Goal: Task Accomplishment & Management: Complete application form

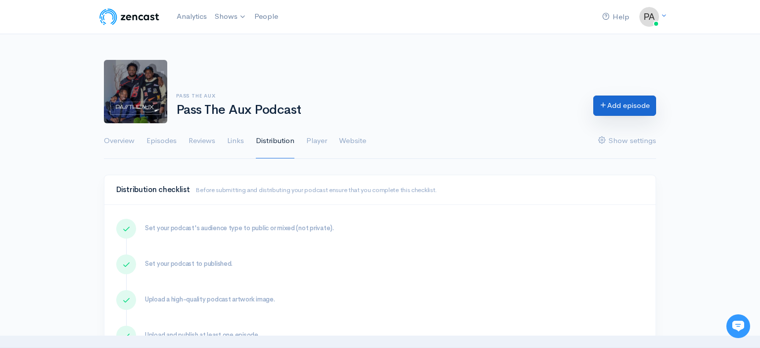
click at [599, 104] on icon at bounding box center [602, 104] width 7 height 7
click at [174, 146] on link "Episodes" at bounding box center [161, 141] width 30 height 36
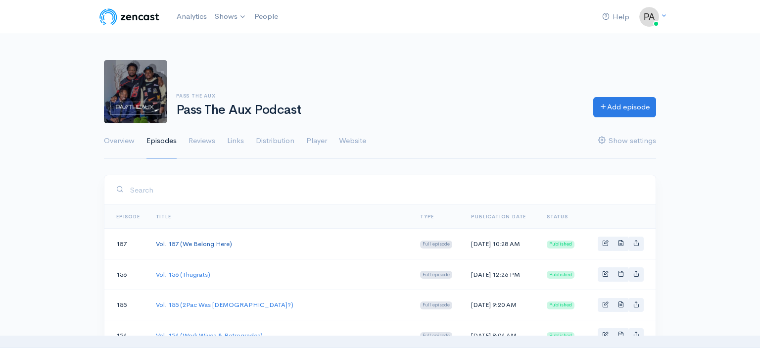
click at [213, 242] on link "Vol. 157 (We Belong Here)" at bounding box center [194, 243] width 76 height 8
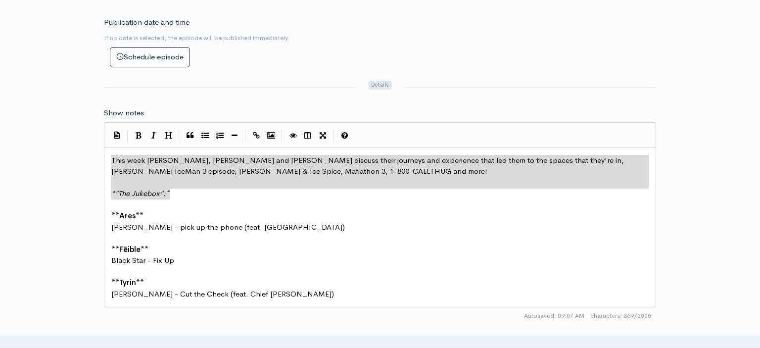
scroll to position [33, 0]
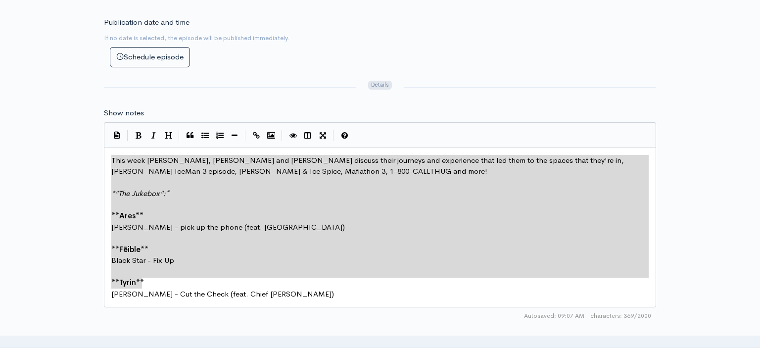
type textarea "This week [PERSON_NAME], [PERSON_NAME] and [PERSON_NAME] discuss their journeys…"
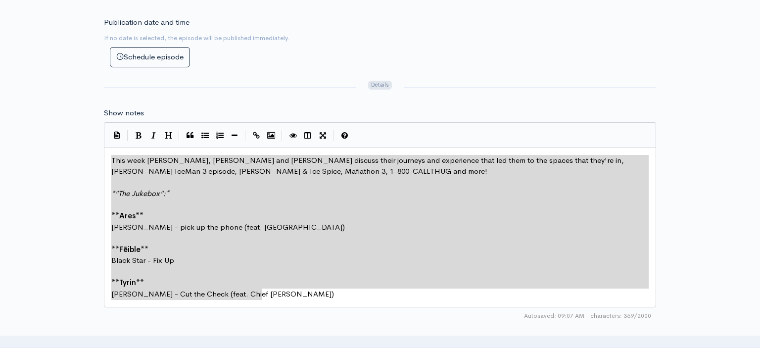
drag, startPoint x: 112, startPoint y: 152, endPoint x: 299, endPoint y: 286, distance: 230.0
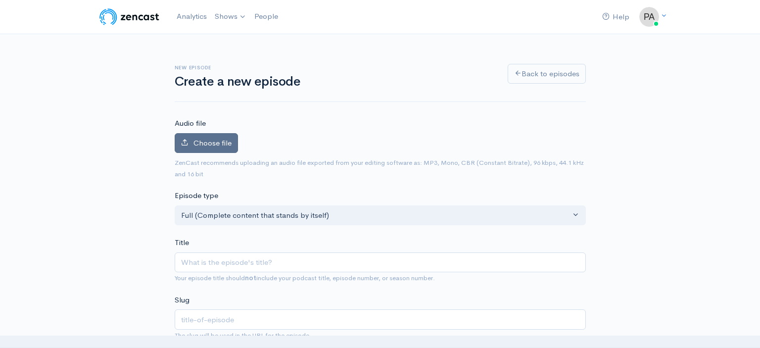
click at [207, 147] on label "Choose file" at bounding box center [206, 143] width 63 height 20
click at [0, 0] on input "Choose file" at bounding box center [0, 0] width 0 height 0
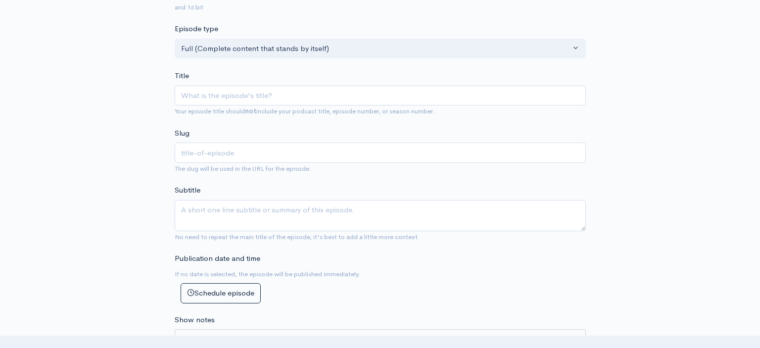
scroll to position [200, 0]
click at [211, 93] on input "Title" at bounding box center [380, 96] width 411 height 20
type input "V"
type input "v"
type input "Vo"
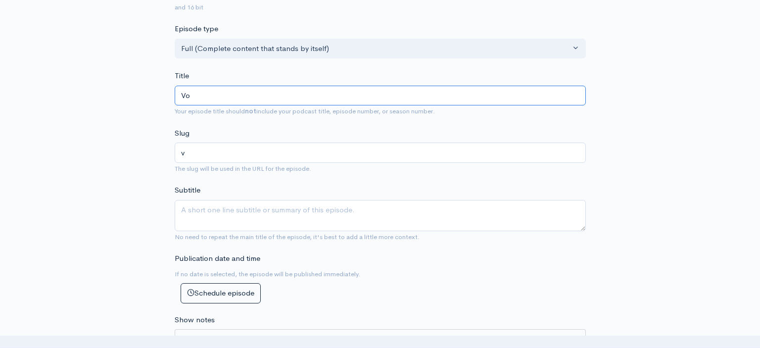
type input "vo"
type input "Vol"
type input "vol"
type input "Vol. 1"
type input "vol-1"
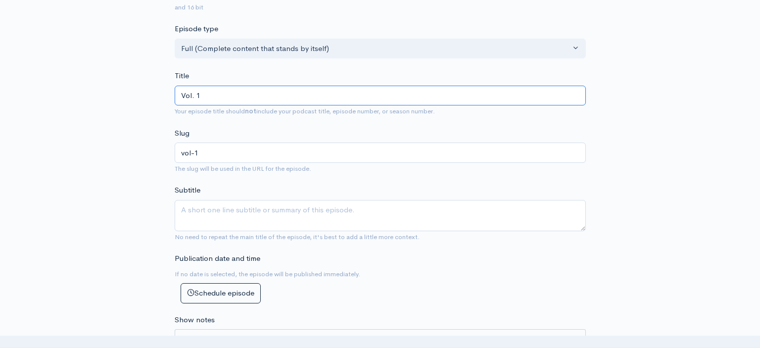
type input "Vol. 15"
type input "vol-15"
type input "Vol. 158"
type input "vol-158"
type input "Vol. 158 (J"
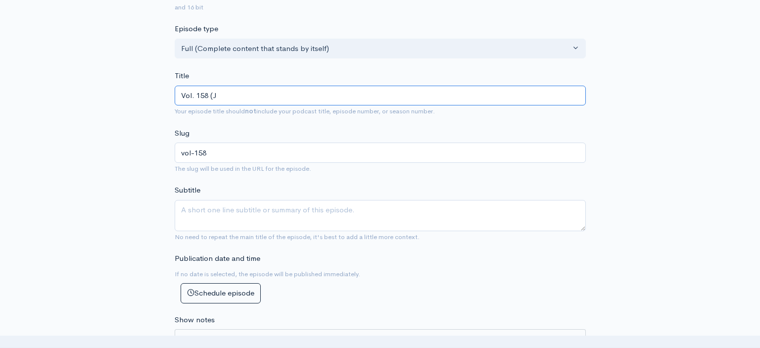
type input "vol-158-j"
type input "Vol. 158 (Ju"
type input "vol-158-ju"
type input "Vol. 158 (Jui"
type input "vol-158-jui"
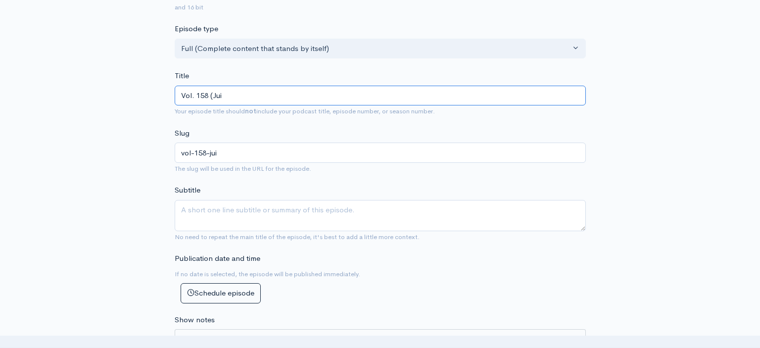
type input "Vol. 158 (Juic"
type input "vol-158-juic"
type input "Vol. 158 (Juicy"
type input "vol-158-juicy"
type input "Vol. 158 (Juicy F"
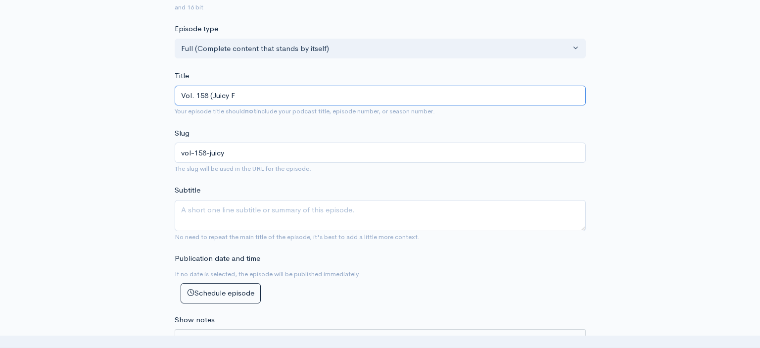
type input "vol-158-juicy-f"
type input "Vol. 158 (Juicy Fr"
type input "vol-158-juicy-fr"
type input "Vol. 158 (Juicy Fru"
type input "vol-158-juicy-fru"
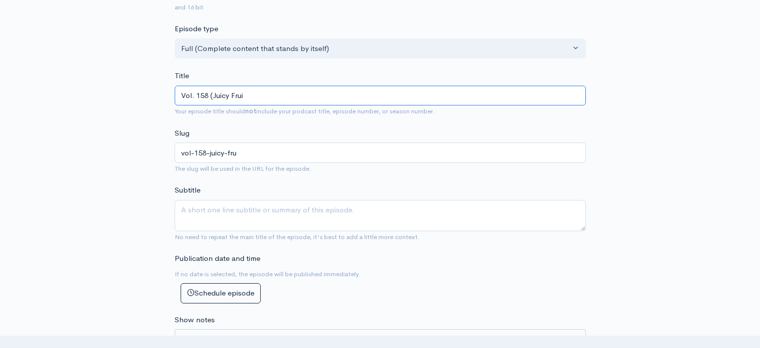
type input "Vol. 158 (Juicy Fruit"
type input "vol-158-juicy-fruit"
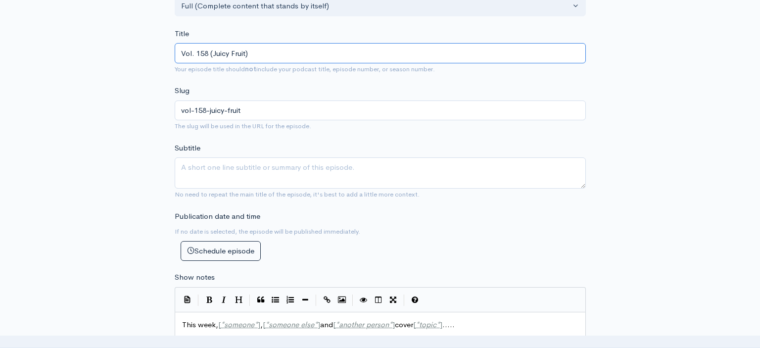
scroll to position [267, 0]
type input "Vol. 158 (Juicy Fruit)"
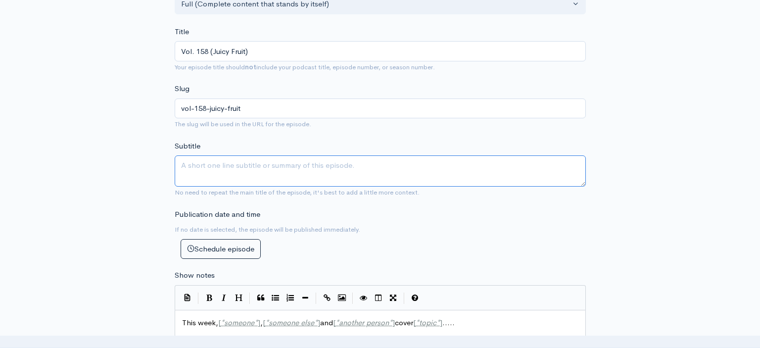
click at [203, 159] on textarea "Subtitle" at bounding box center [380, 170] width 411 height 31
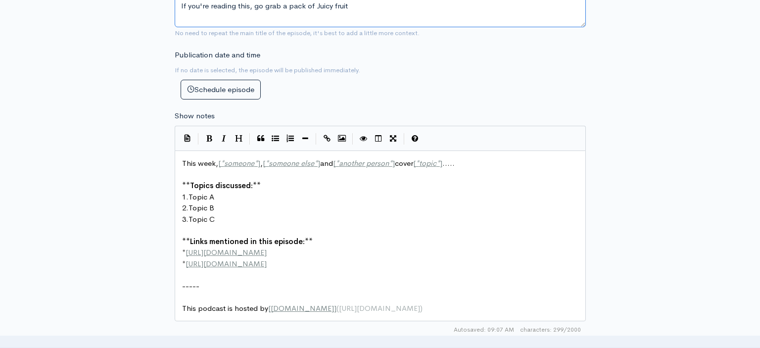
scroll to position [412, 0]
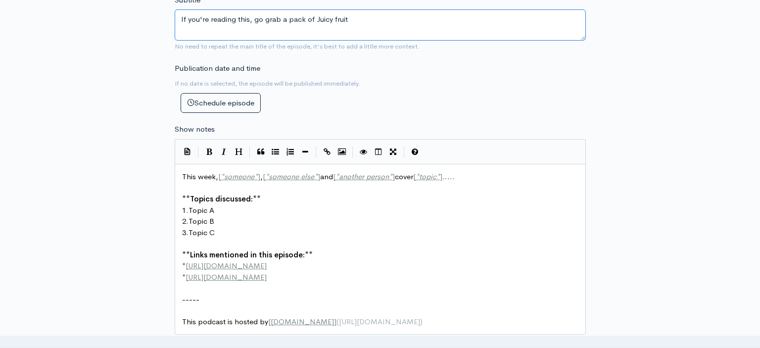
type textarea "If you're reading this, go grab a pack of Juicy fruit"
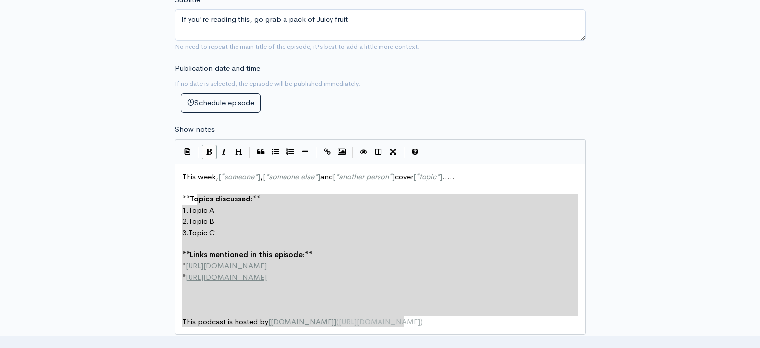
type textarea "This week, [*someone*], [*someone else*] and [*another person*] cover [*topic*]…"
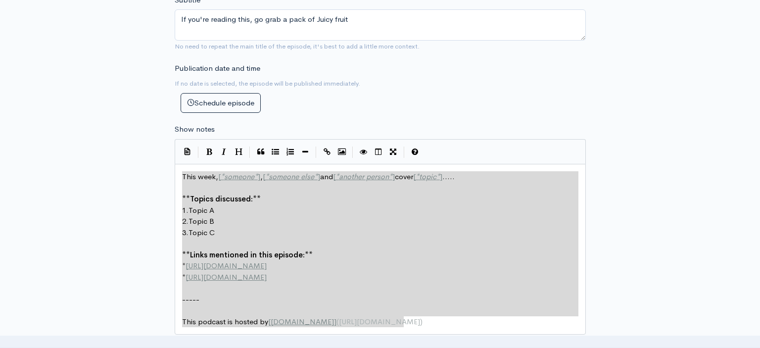
scroll to position [145, 222]
drag, startPoint x: 416, startPoint y: 315, endPoint x: 180, endPoint y: 169, distance: 278.3
paste textarea
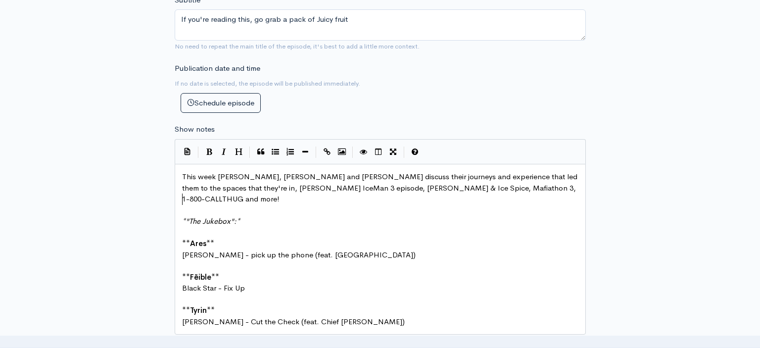
click at [339, 205] on pre "​" at bounding box center [380, 210] width 400 height 11
type textarea "he phone (feat. [GEOGRAPHIC_DATA])"
drag, startPoint x: 338, startPoint y: 236, endPoint x: 319, endPoint y: 236, distance: 18.8
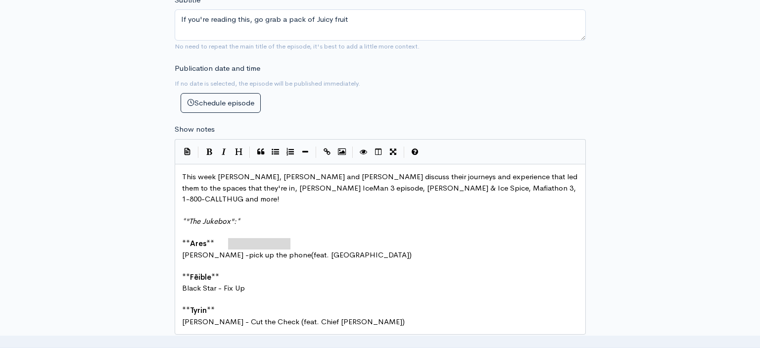
drag, startPoint x: 289, startPoint y: 235, endPoint x: 228, endPoint y: 238, distance: 60.9
type textarea "Backyard"
click at [290, 250] on span "[PERSON_NAME] - Backyard (feat. [GEOGRAPHIC_DATA])" at bounding box center [283, 254] width 202 height 9
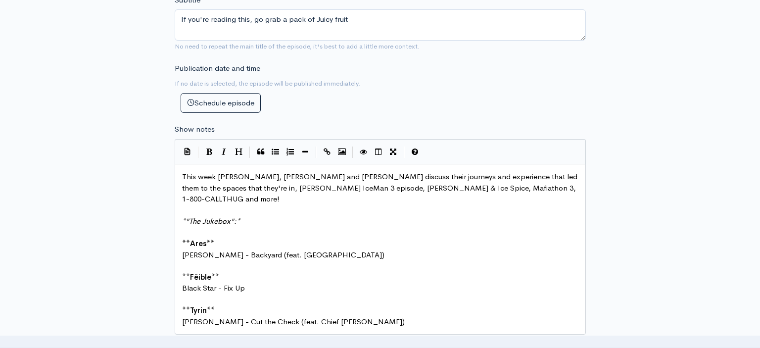
scroll to position [0, 21]
type textarea "JID"
drag, startPoint x: 220, startPoint y: 235, endPoint x: 189, endPoint y: 236, distance: 30.7
type textarea "iaCorine"
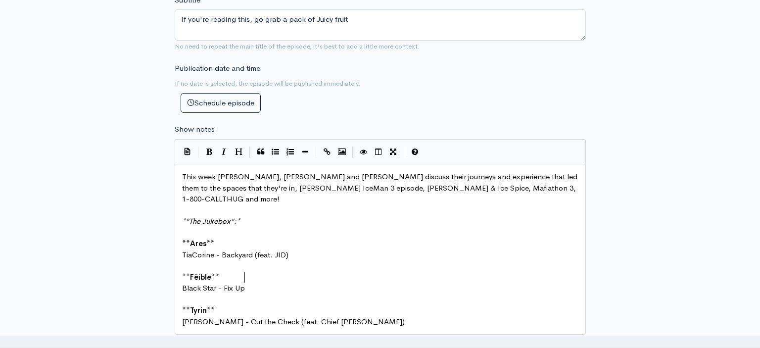
scroll to position [0, 0]
click at [255, 282] on pre "Black Star - Fix Up" at bounding box center [380, 287] width 400 height 11
drag, startPoint x: 215, startPoint y: 269, endPoint x: 178, endPoint y: 268, distance: 37.1
type textarea "[PERSON_NAME]"
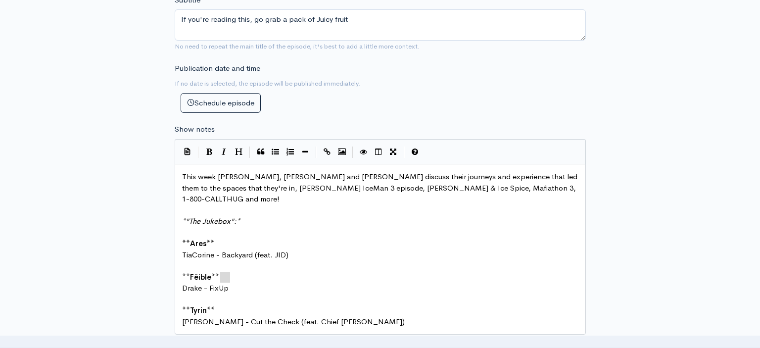
scroll to position [0, 9]
drag, startPoint x: 254, startPoint y: 272, endPoint x: 210, endPoint y: 270, distance: 44.1
type textarea "Doing"
type textarea "g It Wrong"
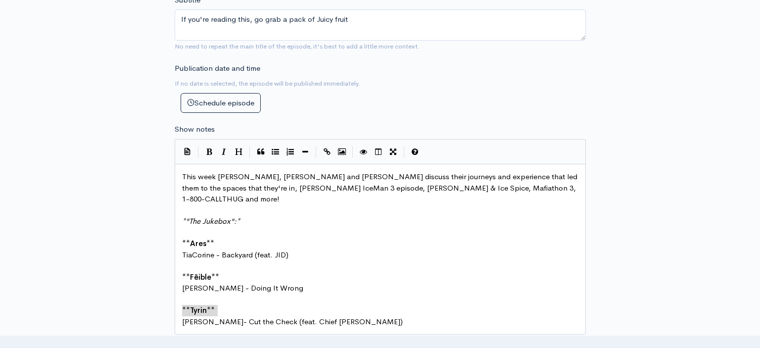
drag, startPoint x: 218, startPoint y: 302, endPoint x: 180, endPoint y: 302, distance: 37.6
type textarea "[PERSON_NAME] & [PERSON_NAME]"
type textarea "Keef)"
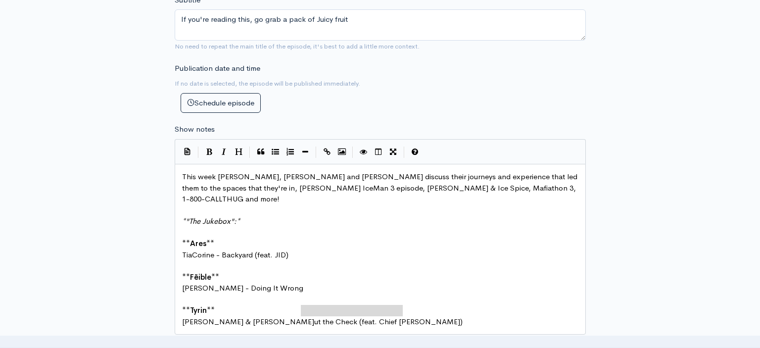
scroll to position [0, 107]
drag, startPoint x: 403, startPoint y: 306, endPoint x: 298, endPoint y: 302, distance: 104.9
type textarea "Stuck in Y"
type textarea "Traffic"
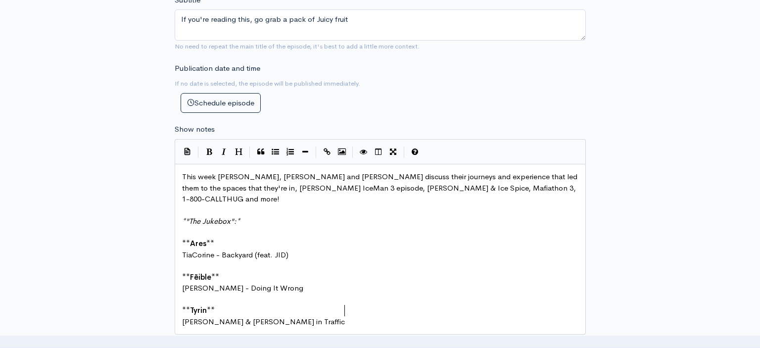
scroll to position [0, 20]
click at [353, 316] on pre "[PERSON_NAME] & [PERSON_NAME] in Traffic" at bounding box center [380, 321] width 400 height 11
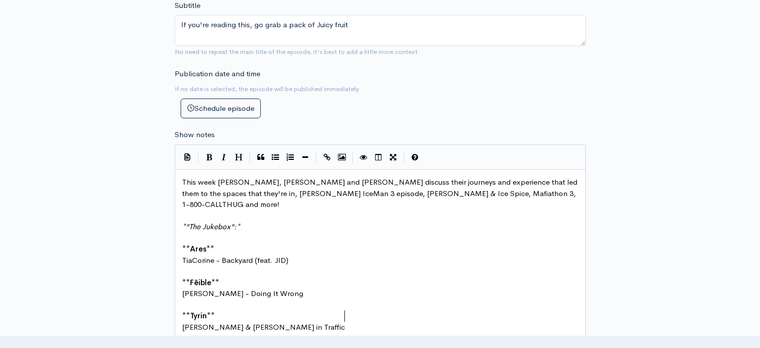
scroll to position [406, 0]
click at [339, 178] on span "This week [PERSON_NAME], [PERSON_NAME] and [PERSON_NAME] discuss their journeys…" at bounding box center [380, 194] width 397 height 32
click at [305, 178] on span "This week [PERSON_NAME], [PERSON_NAME] and [PERSON_NAME] discuss their journeys…" at bounding box center [380, 194] width 397 height 32
type textarea "Fēible"
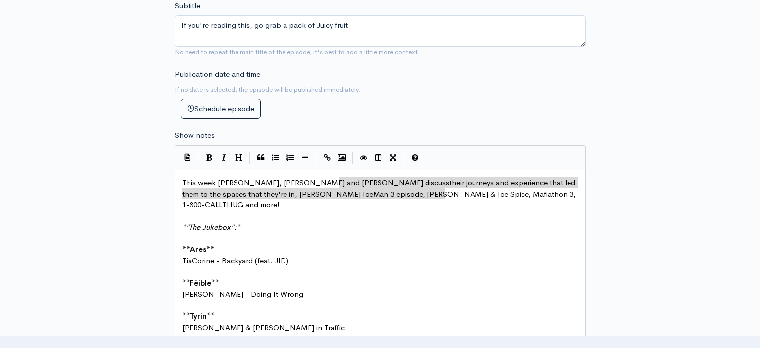
scroll to position [0, 501]
drag, startPoint x: 339, startPoint y: 175, endPoint x: 449, endPoint y: 184, distance: 110.2
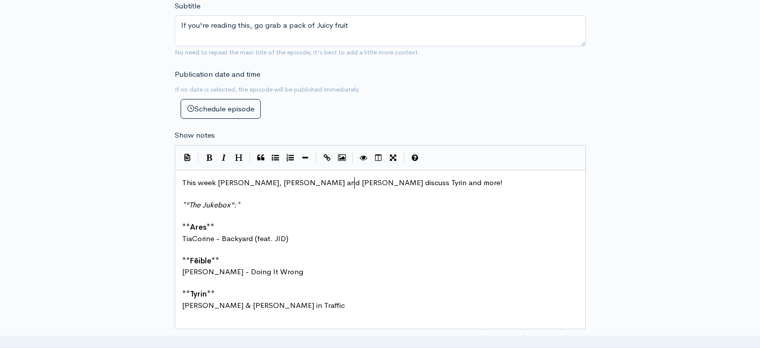
scroll to position [0, 15]
type textarea "[PERSON_NAME]'s"
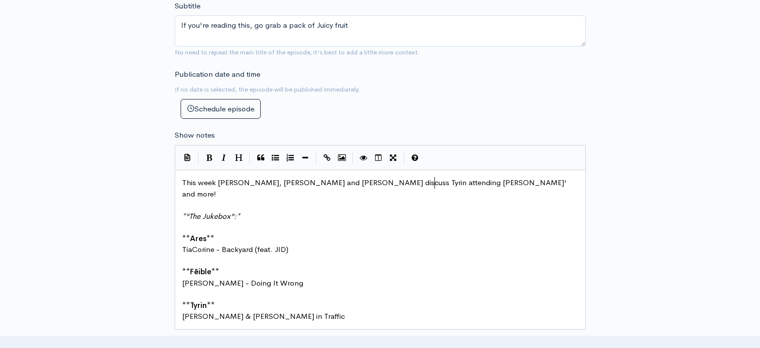
scroll to position [0, 82]
type textarea "attending [PERSON_NAME]' concerty"
type textarea ", TiaCorine"
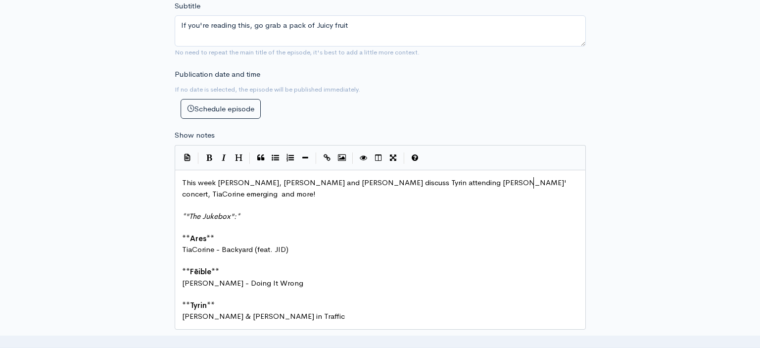
type textarea "emerging S"
type textarea "as a superstar"
type textarea "[DEMOGRAPHIC_DATA] Rap Artist ="
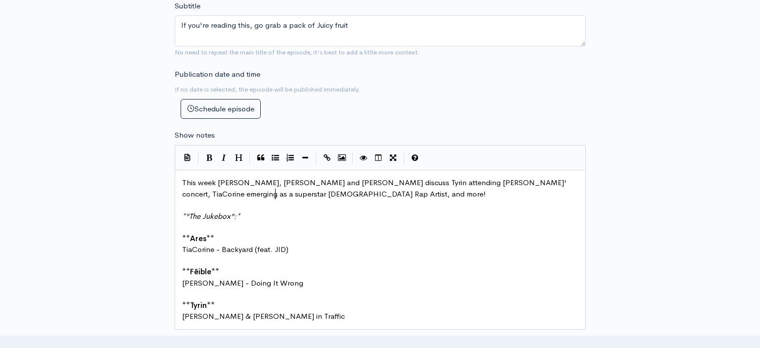
type textarea ","
click at [339, 178] on span "This week [PERSON_NAME], [PERSON_NAME] and [PERSON_NAME] discuss Tyrin attendin…" at bounding box center [375, 188] width 386 height 21
type textarea "GHOE coming up"
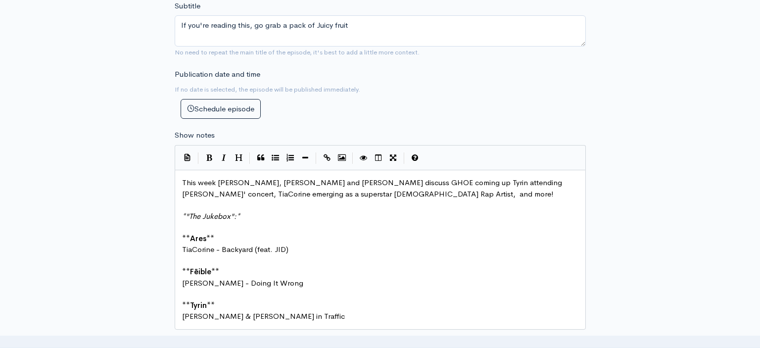
scroll to position [0, 0]
type textarea ","
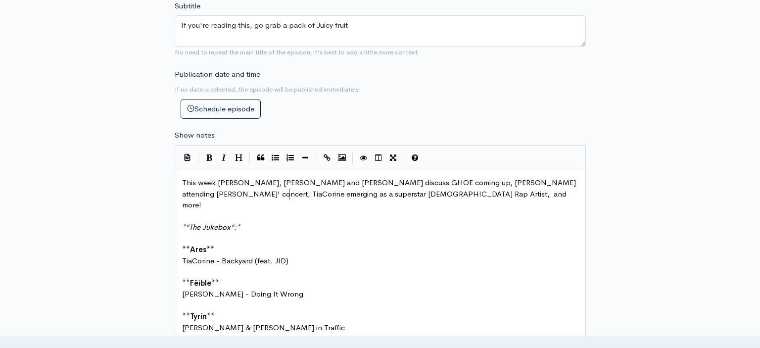
click at [288, 185] on span "This week [PERSON_NAME], [PERSON_NAME] and [PERSON_NAME] discuss GHOE coming up…" at bounding box center [380, 194] width 396 height 32
click at [326, 188] on span "This week [PERSON_NAME], [PERSON_NAME] and [PERSON_NAME] discuss GHOE coming up…" at bounding box center [380, 194] width 396 height 32
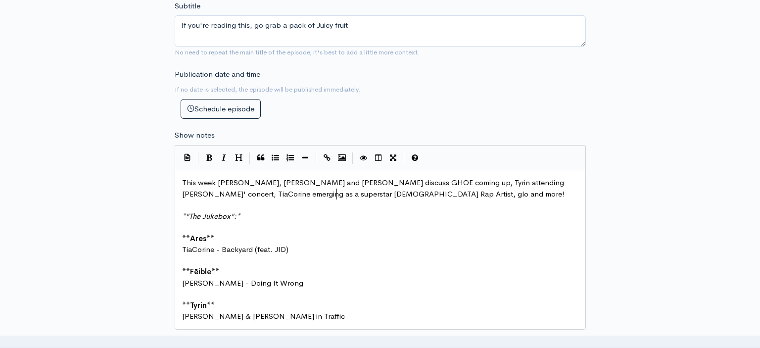
scroll to position [0, 10]
type textarea "gloRilla"
type textarea "="
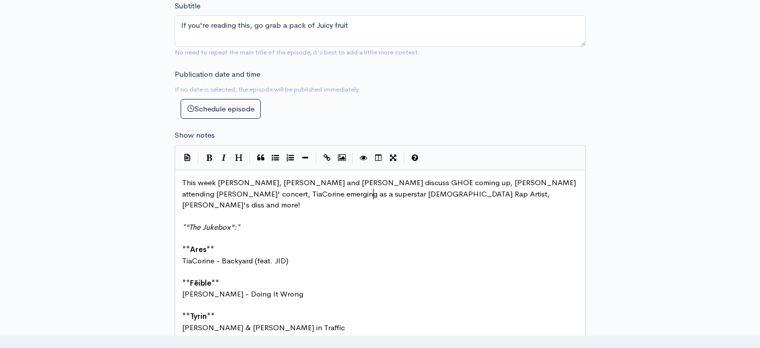
scroll to position [0, 49]
type textarea "GloRilla's diss record for Young Thug"
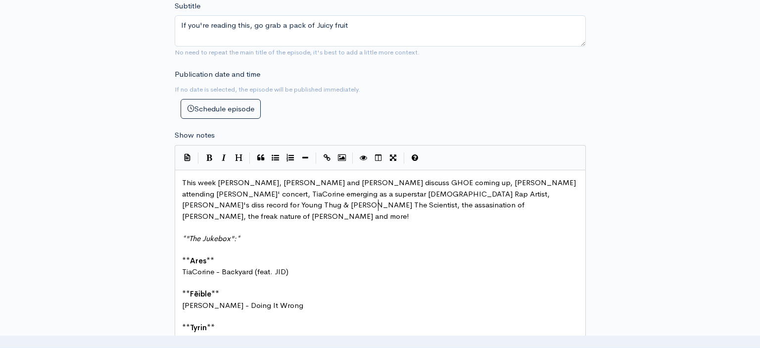
scroll to position [0, 294]
type textarea "& [PERSON_NAME] The Scientist, the assasination of [PERSON_NAME], the freak nat…"
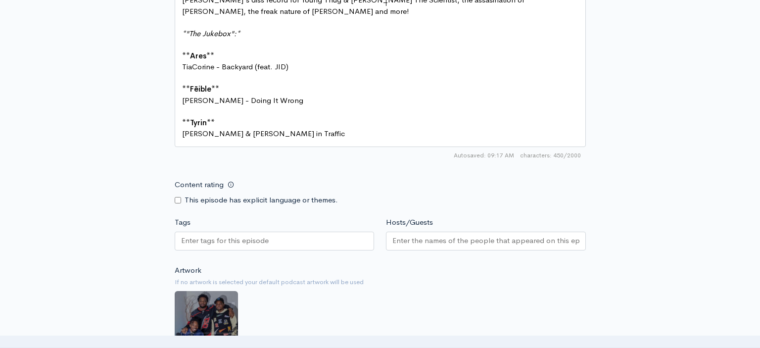
scroll to position [613, 0]
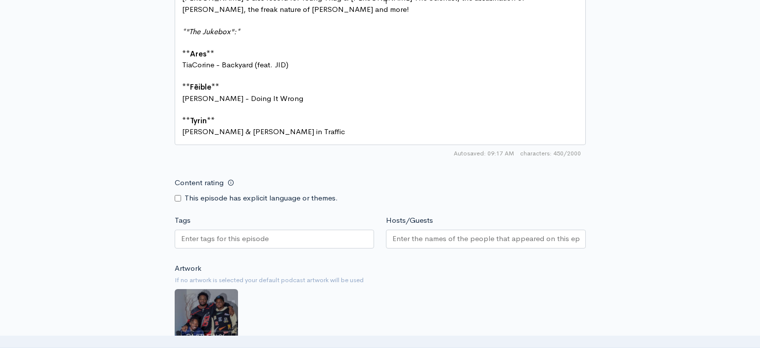
type textarea "en"
click at [180, 195] on input "Content rating" at bounding box center [178, 198] width 6 height 6
checkbox input "true"
click at [213, 233] on input "Tags" at bounding box center [225, 238] width 88 height 11
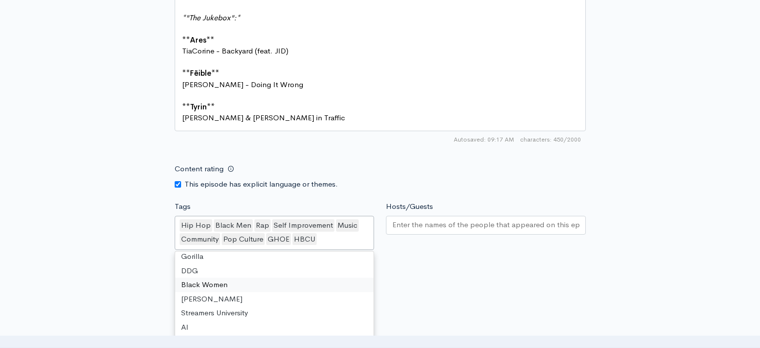
scroll to position [617, 0]
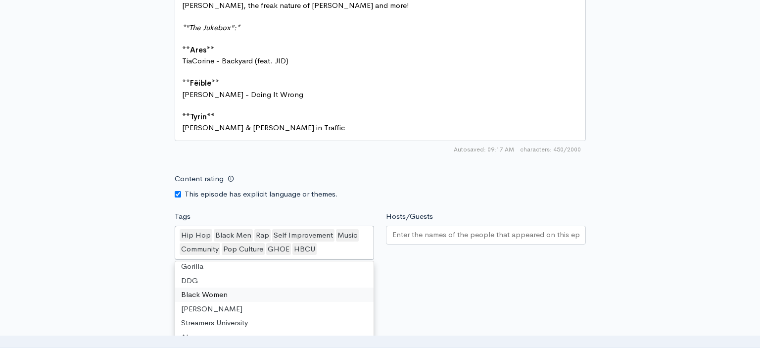
click at [424, 229] on input "Hosts/Guests" at bounding box center [485, 234] width 187 height 11
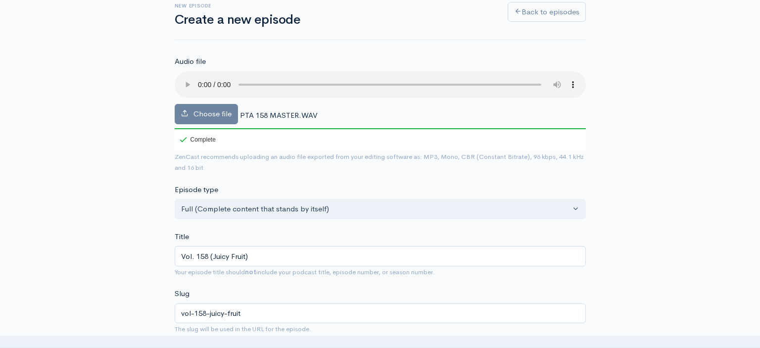
scroll to position [66, 0]
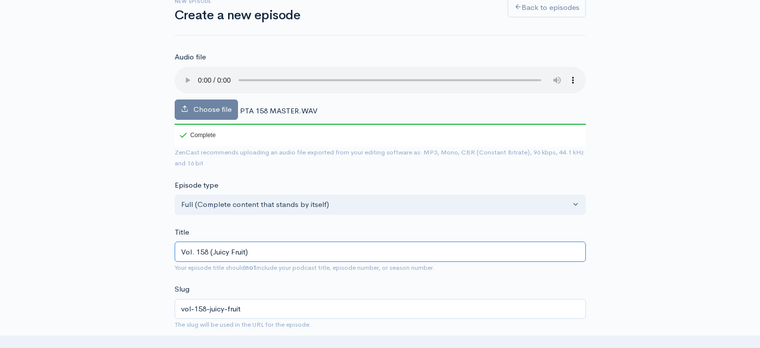
click at [197, 245] on input "Vol. 158 (Juicy Fruit)" at bounding box center [380, 251] width 411 height 20
type input "Vol.158 (Juicy Fruit)"
type input "vol158-juicy-fruit"
type input "Vol. 158 (Juicy Fruit)"
type input "vol-158-juicy-fruit"
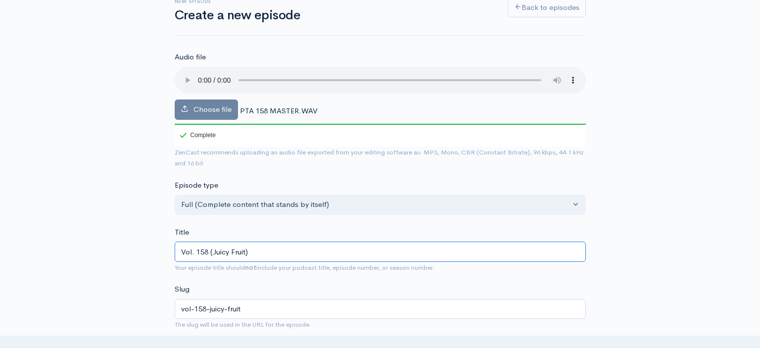
click at [252, 243] on input "Vol. 158 (Juicy Fruit)" at bounding box center [380, 251] width 411 height 20
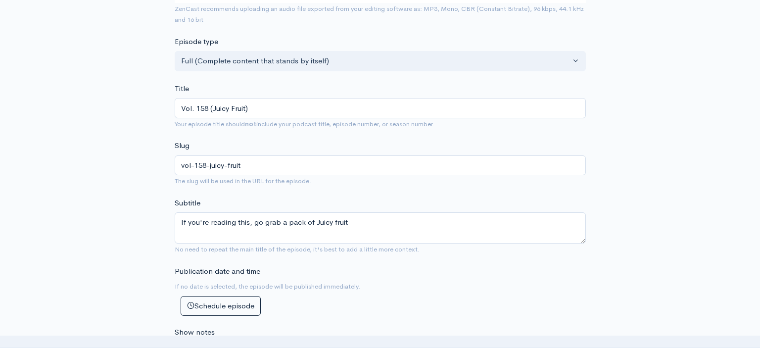
scroll to position [865, 0]
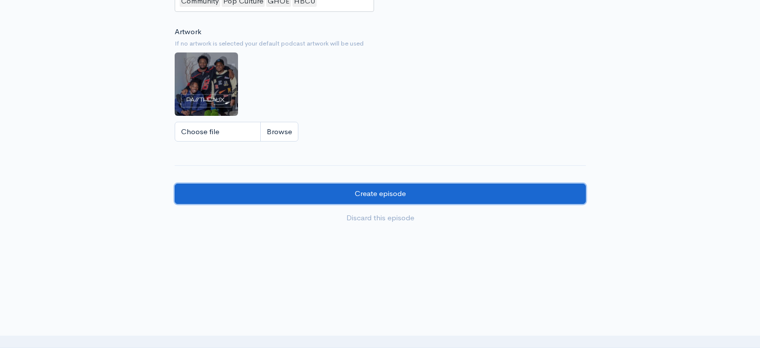
click at [464, 183] on input "Create episode" at bounding box center [380, 193] width 411 height 20
